Goal: Task Accomplishment & Management: Complete application form

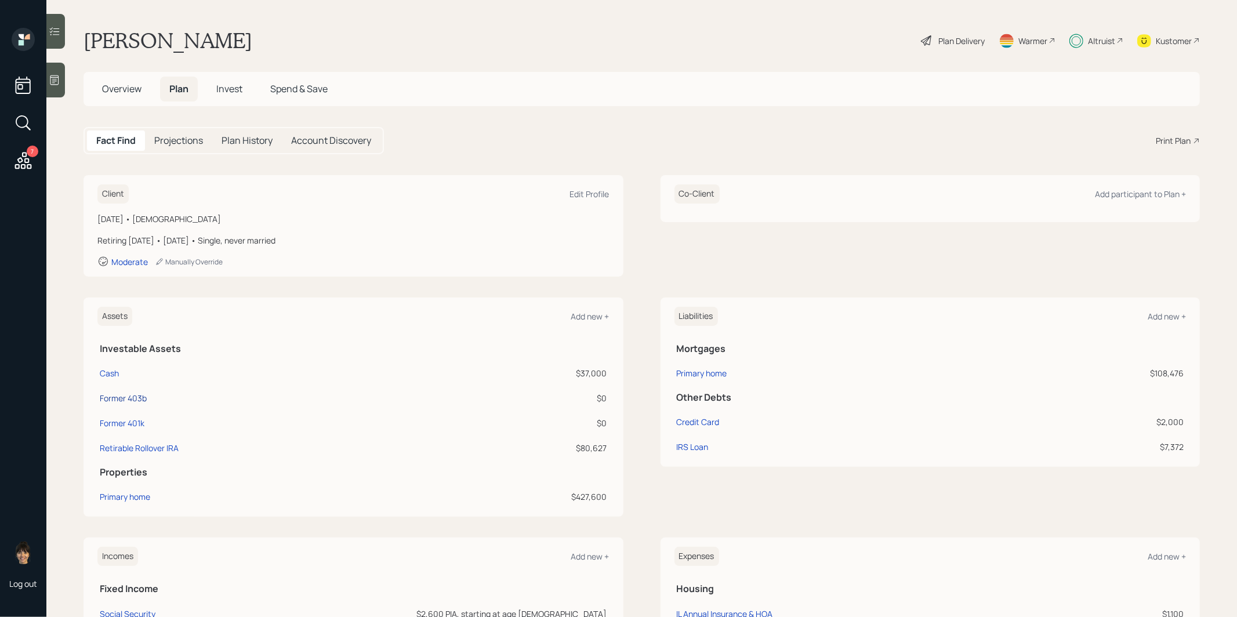
click at [111, 394] on div "Former 403b" at bounding box center [123, 398] width 47 height 12
select select "public_school_sponsored"
select select "balanced"
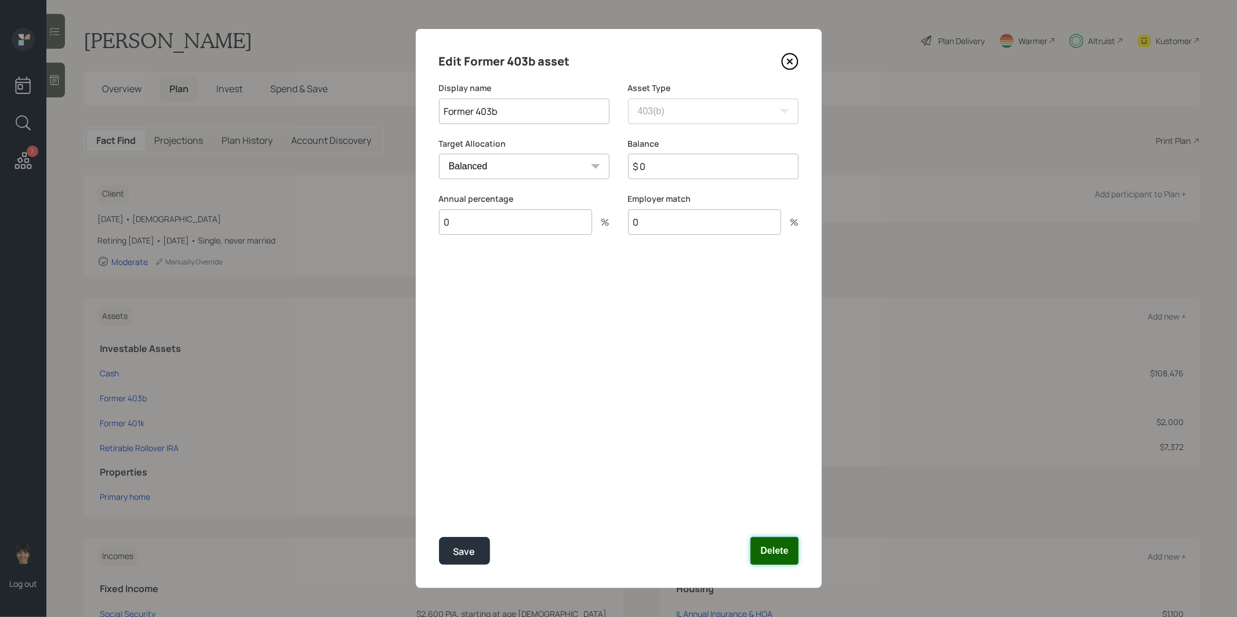
click at [776, 553] on button "Delete" at bounding box center [774, 551] width 48 height 28
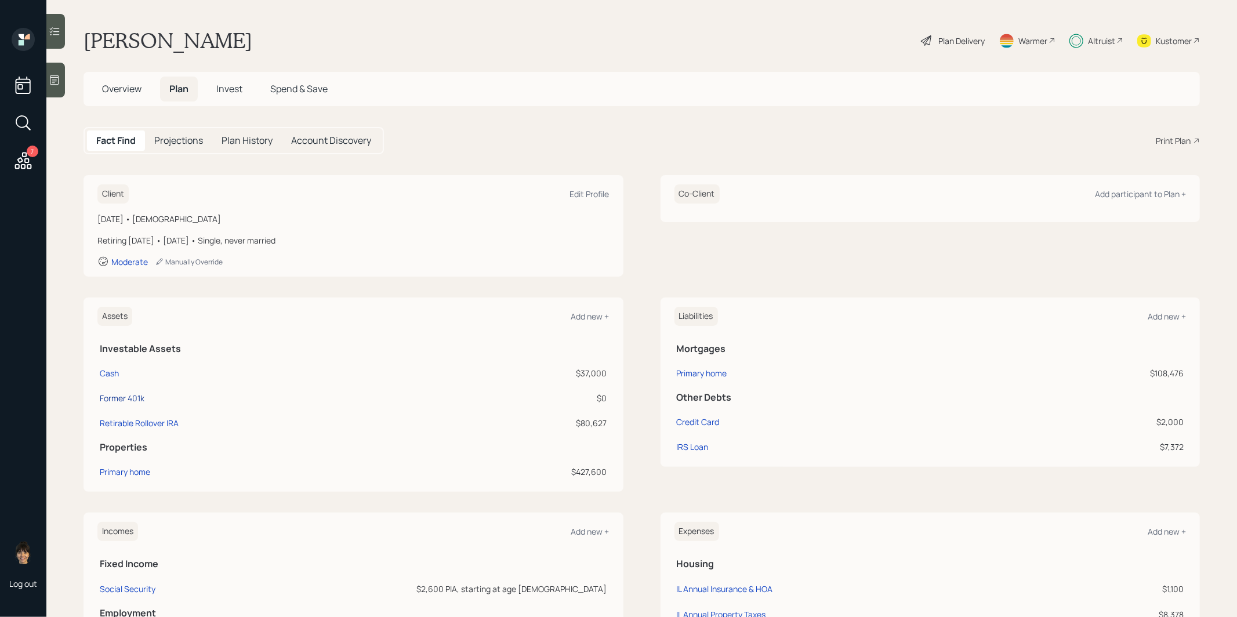
click at [132, 395] on div "Former 401k" at bounding box center [122, 398] width 45 height 12
select select "company_sponsored"
select select "balanced"
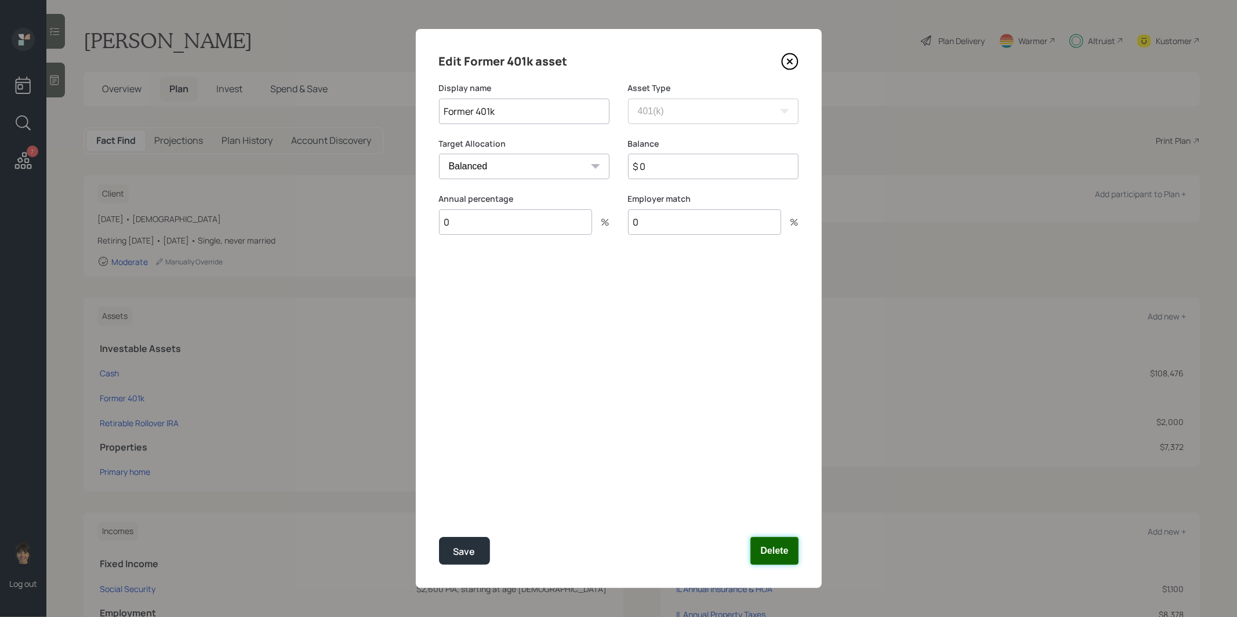
click at [787, 551] on button "Delete" at bounding box center [774, 551] width 48 height 28
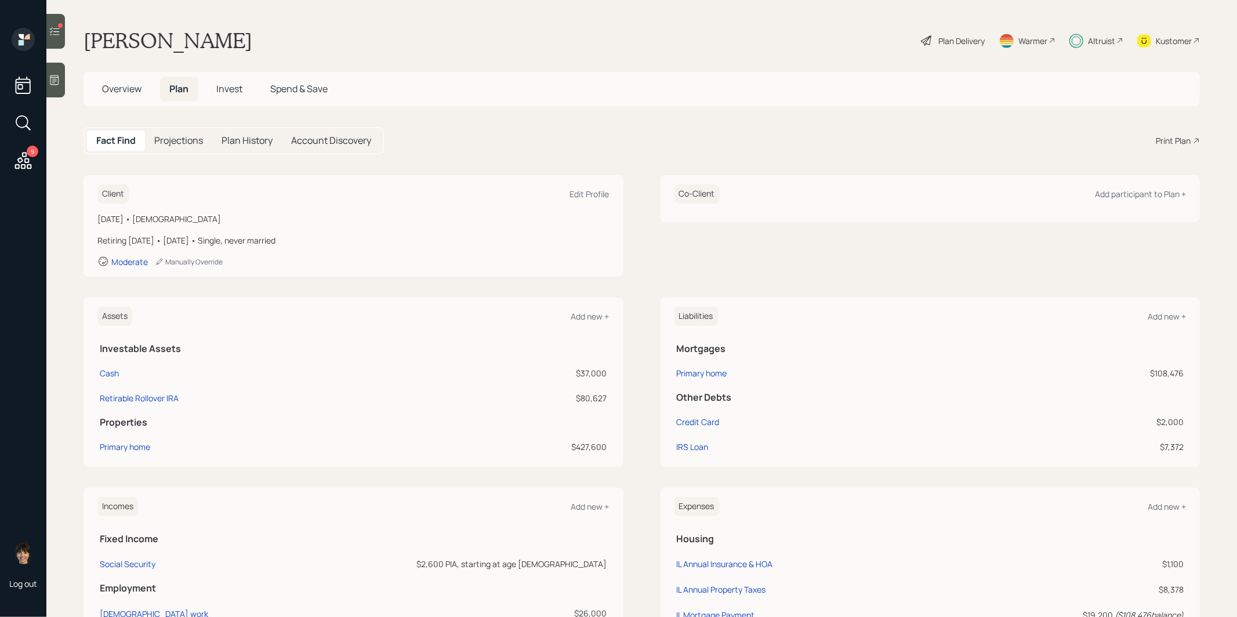
click at [55, 35] on icon at bounding box center [55, 32] width 12 height 12
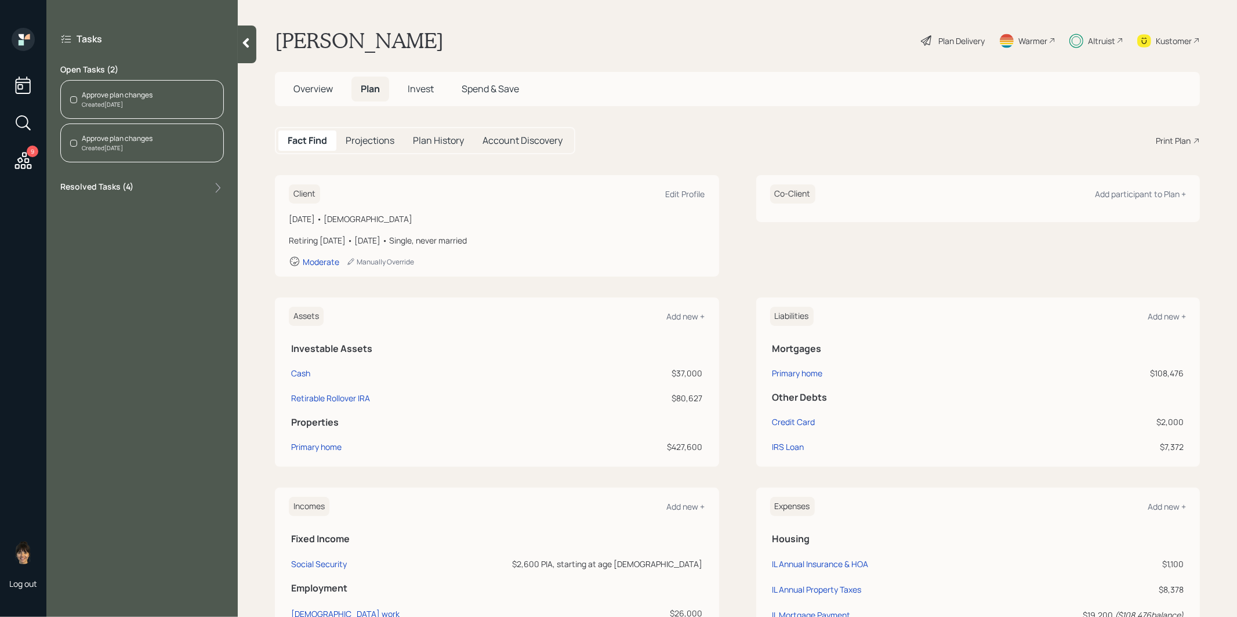
click at [119, 101] on div "Created Today" at bounding box center [117, 104] width 71 height 9
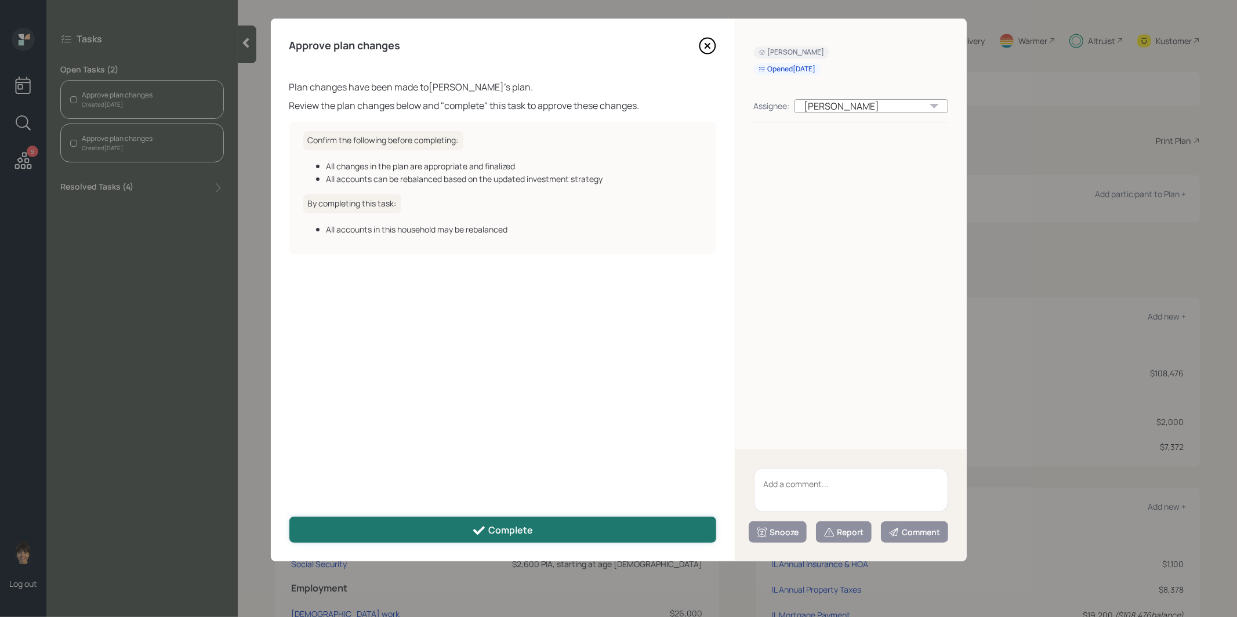
click at [496, 528] on div "Complete" at bounding box center [502, 531] width 61 height 14
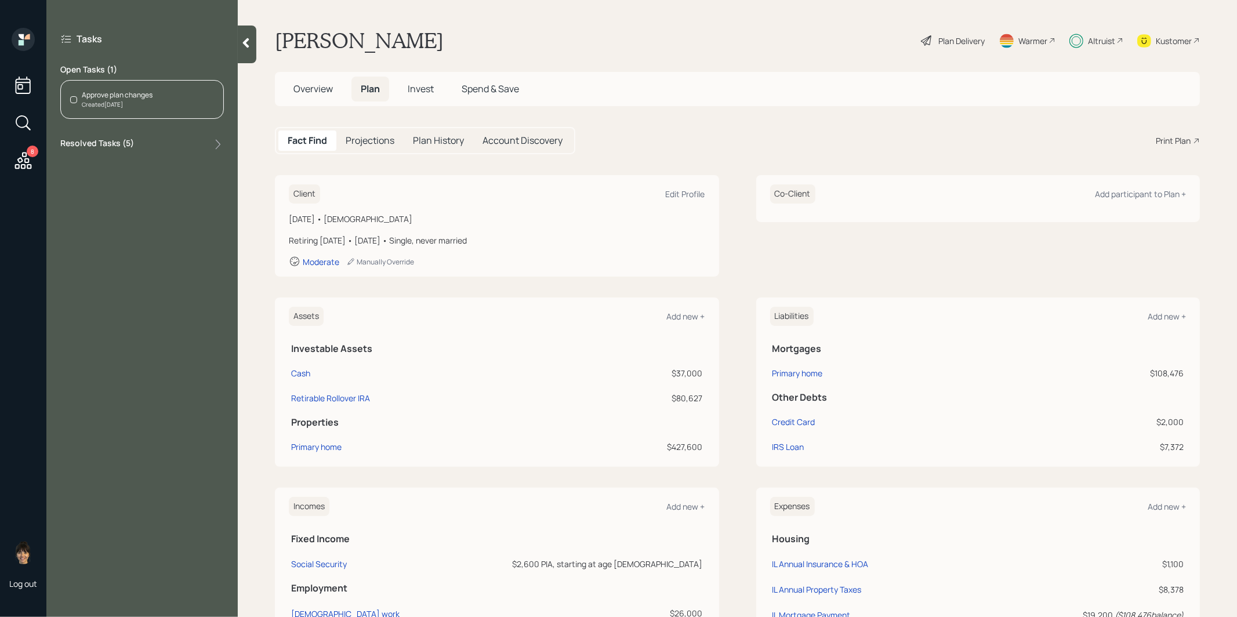
click at [144, 101] on div "Created Today" at bounding box center [117, 104] width 71 height 9
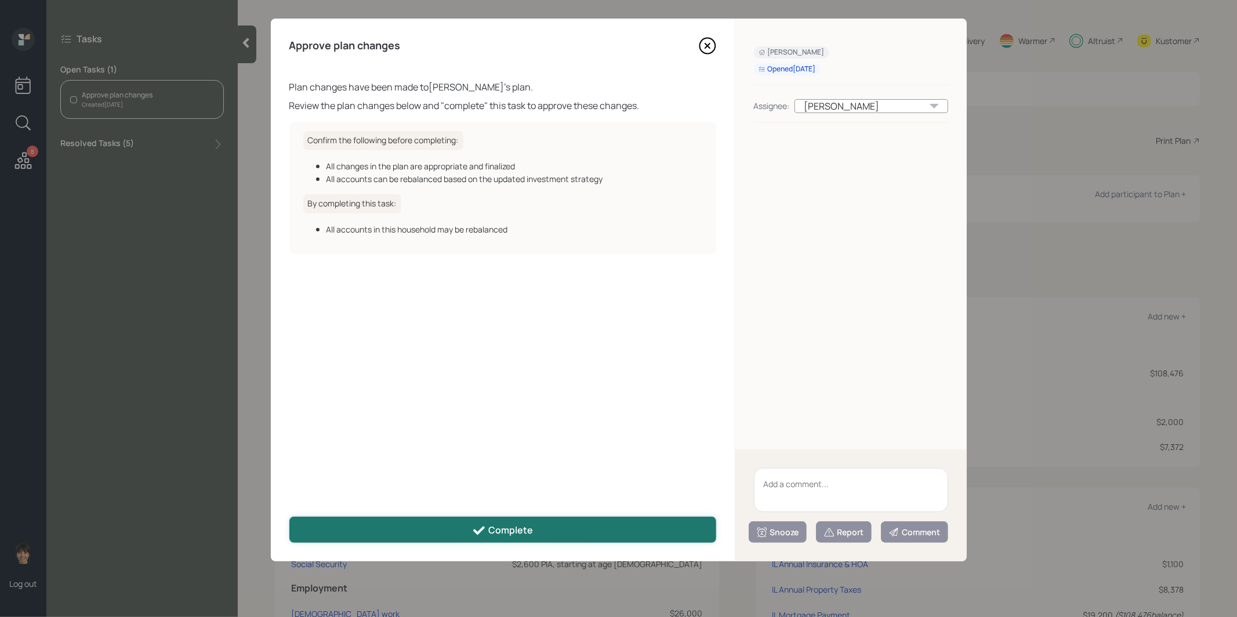
click at [405, 530] on button "Complete" at bounding box center [502, 530] width 427 height 26
